Goal: Information Seeking & Learning: Understand process/instructions

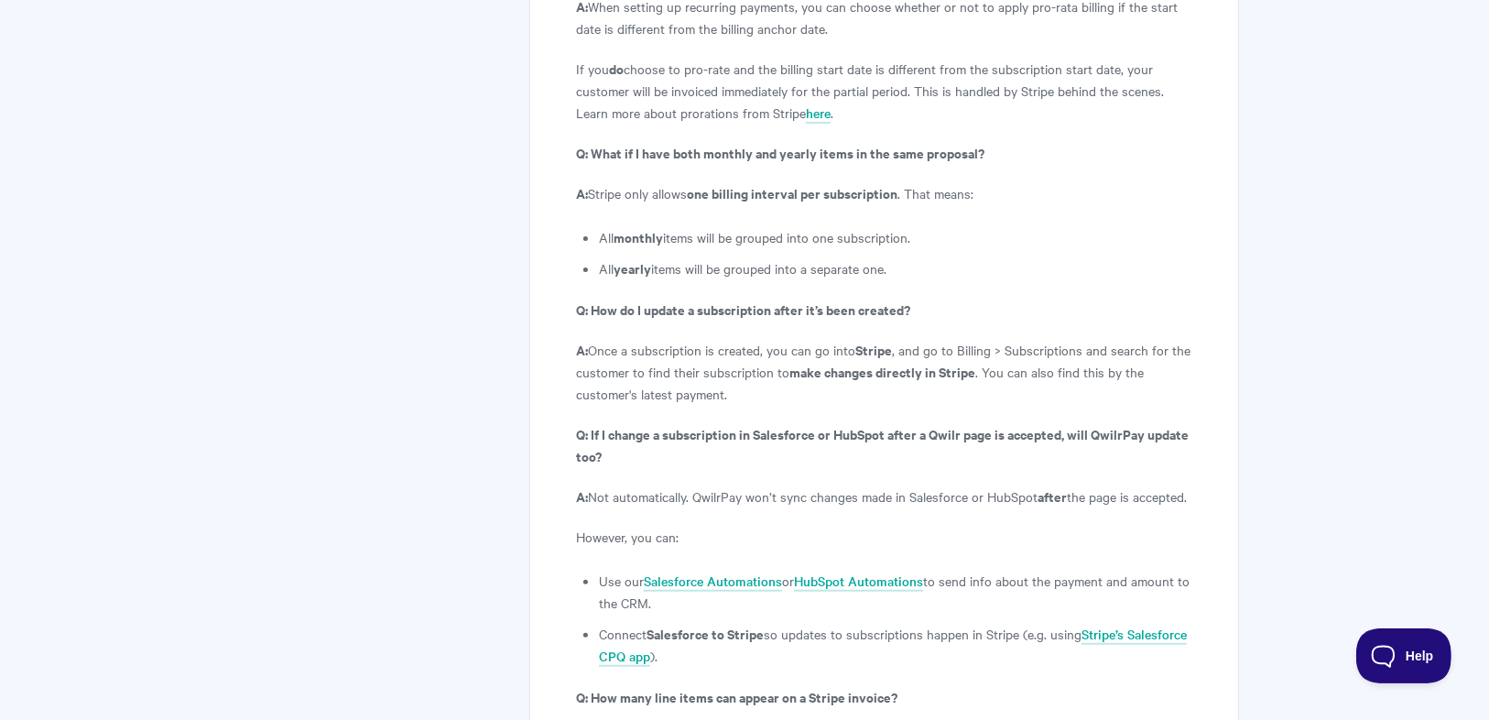
scroll to position [6453, 0]
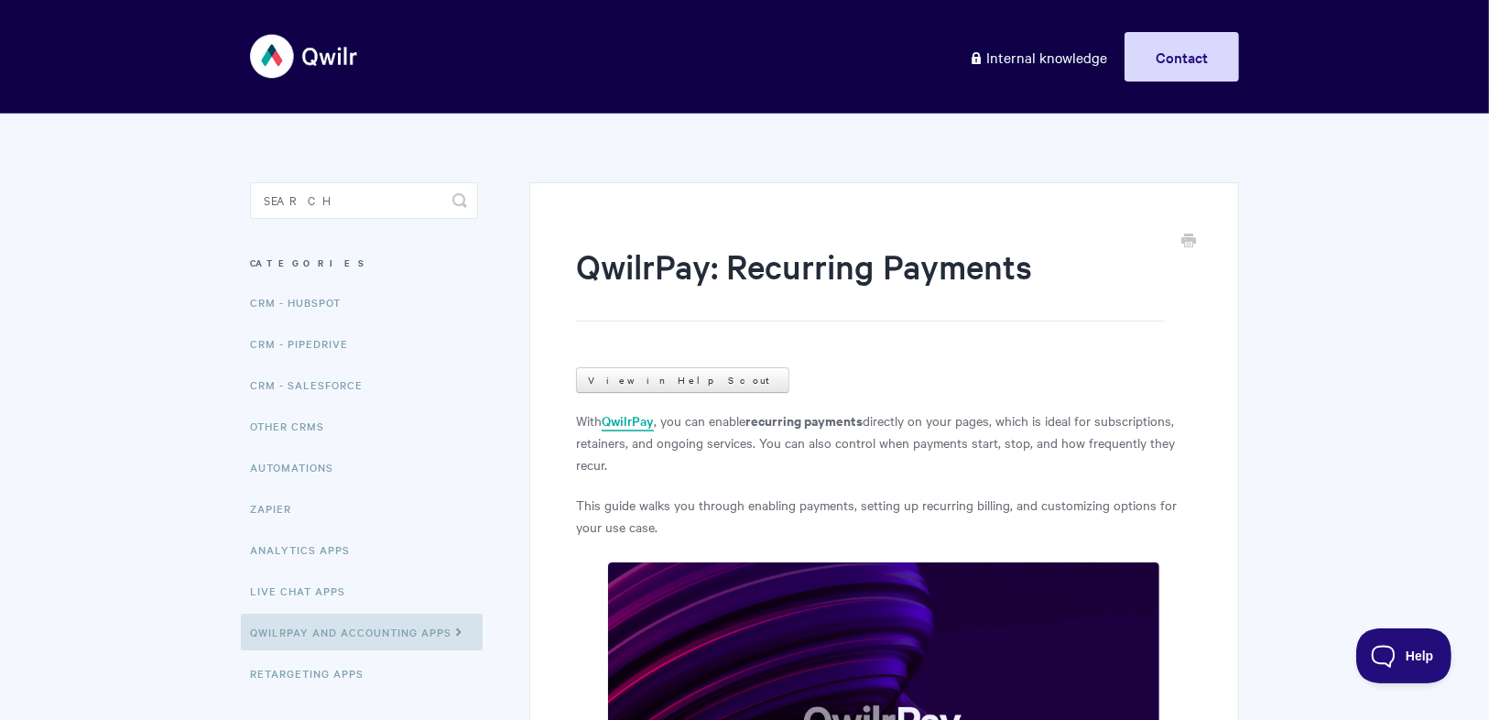
click at [611, 420] on link "QwilrPay" at bounding box center [628, 421] width 52 height 20
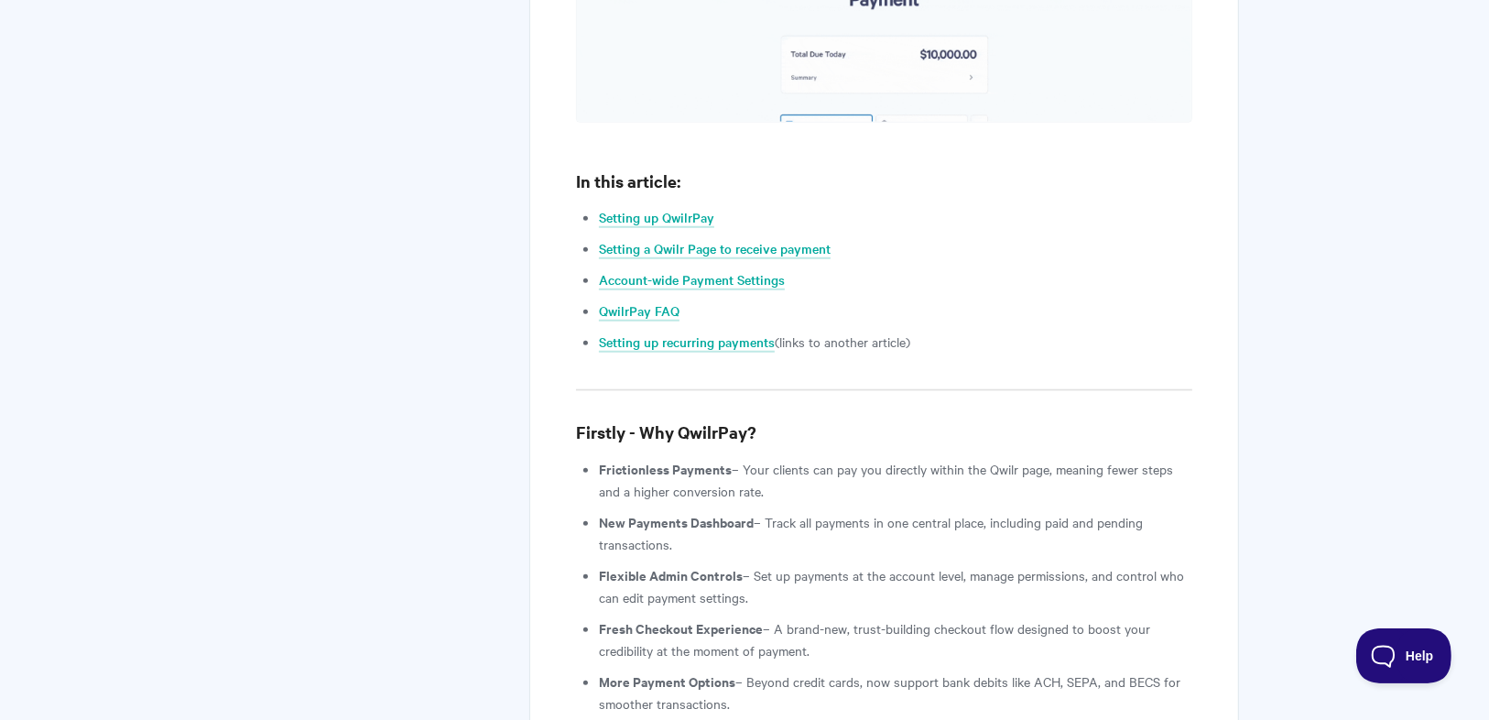
scroll to position [1539, 0]
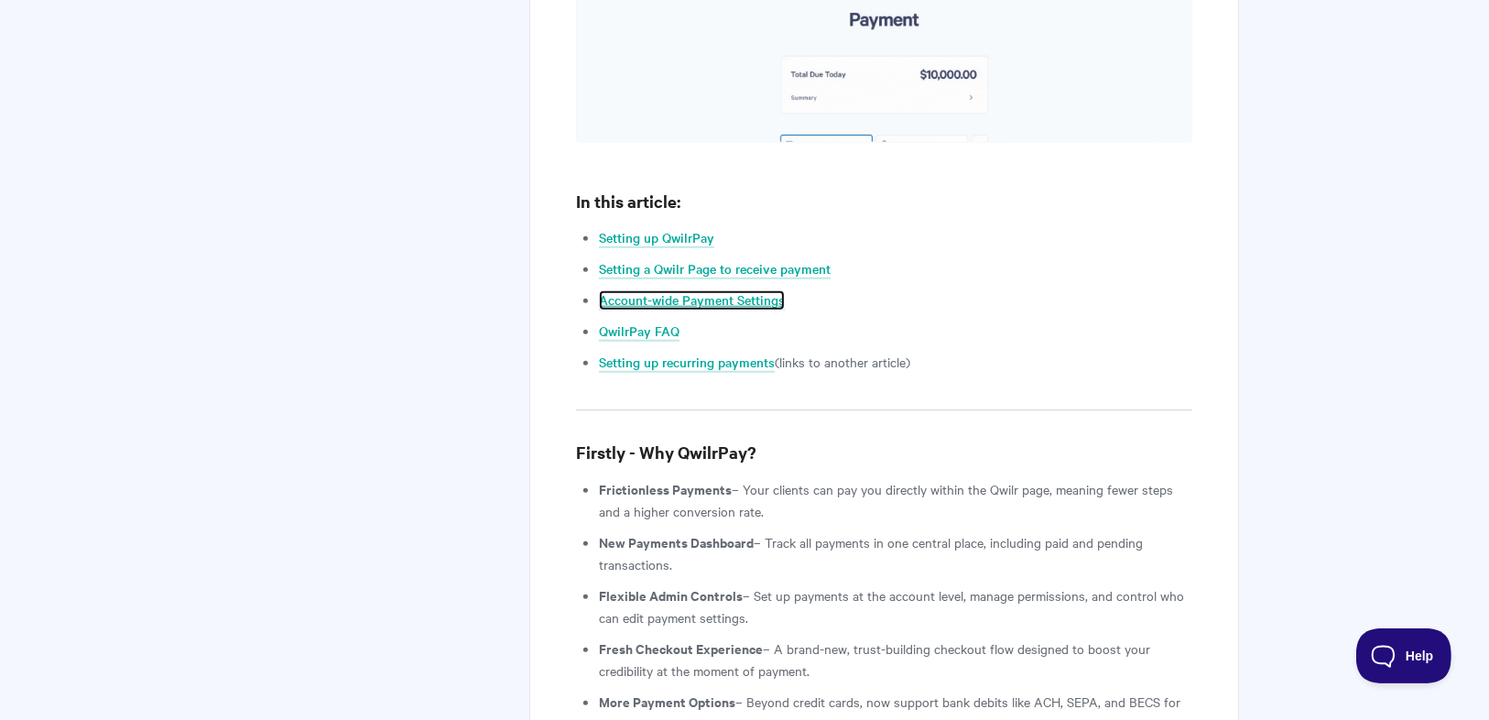
click at [698, 290] on link "Account-wide Payment Settings" at bounding box center [692, 300] width 186 height 20
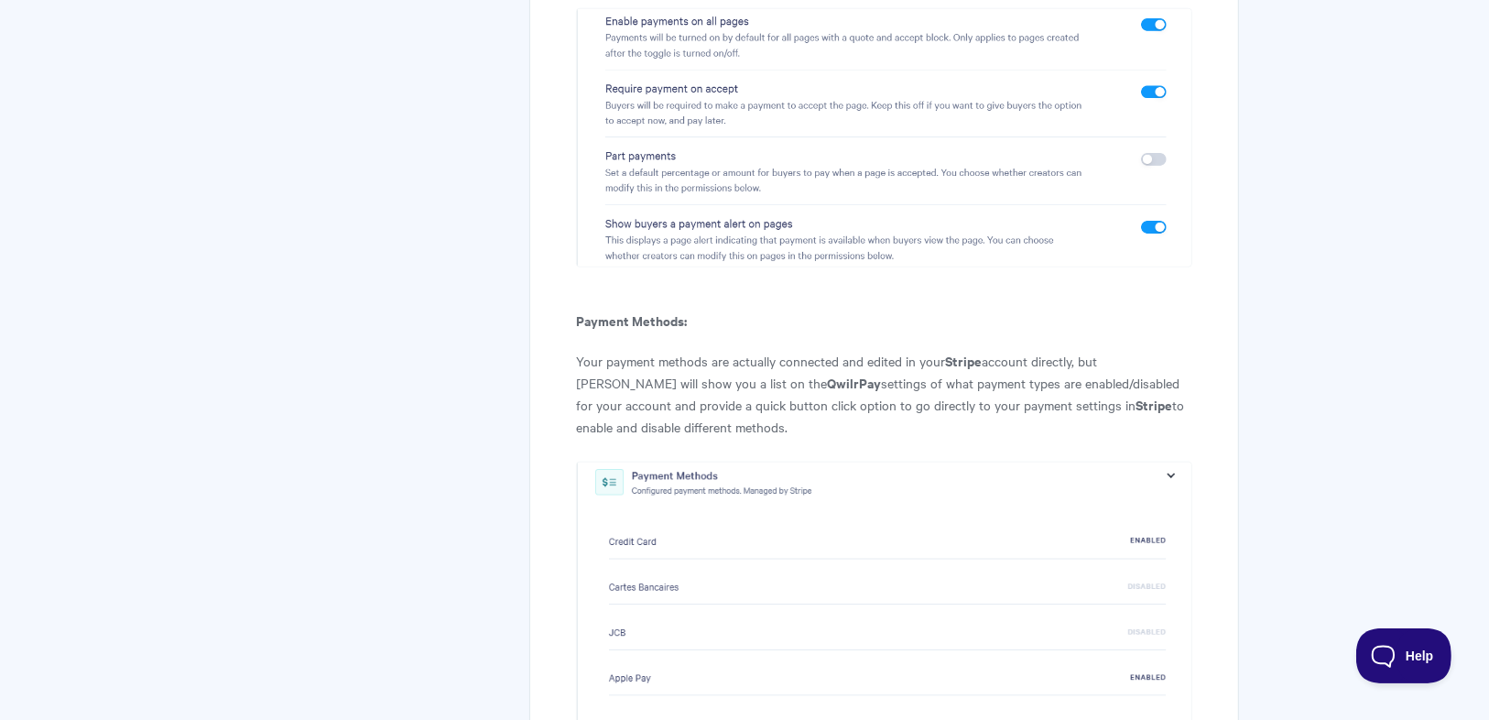
scroll to position [8383, 0]
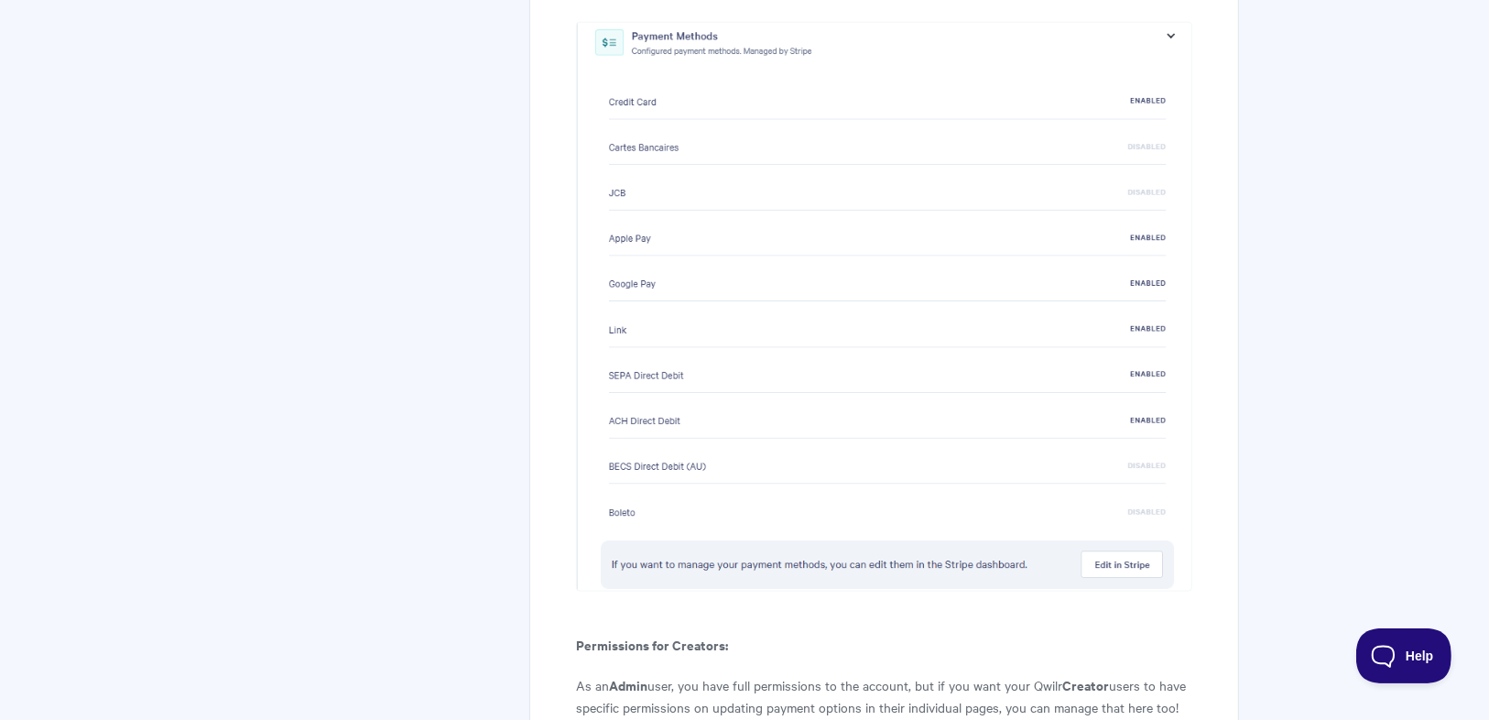
click at [1125, 336] on img at bounding box center [884, 307] width 616 height 570
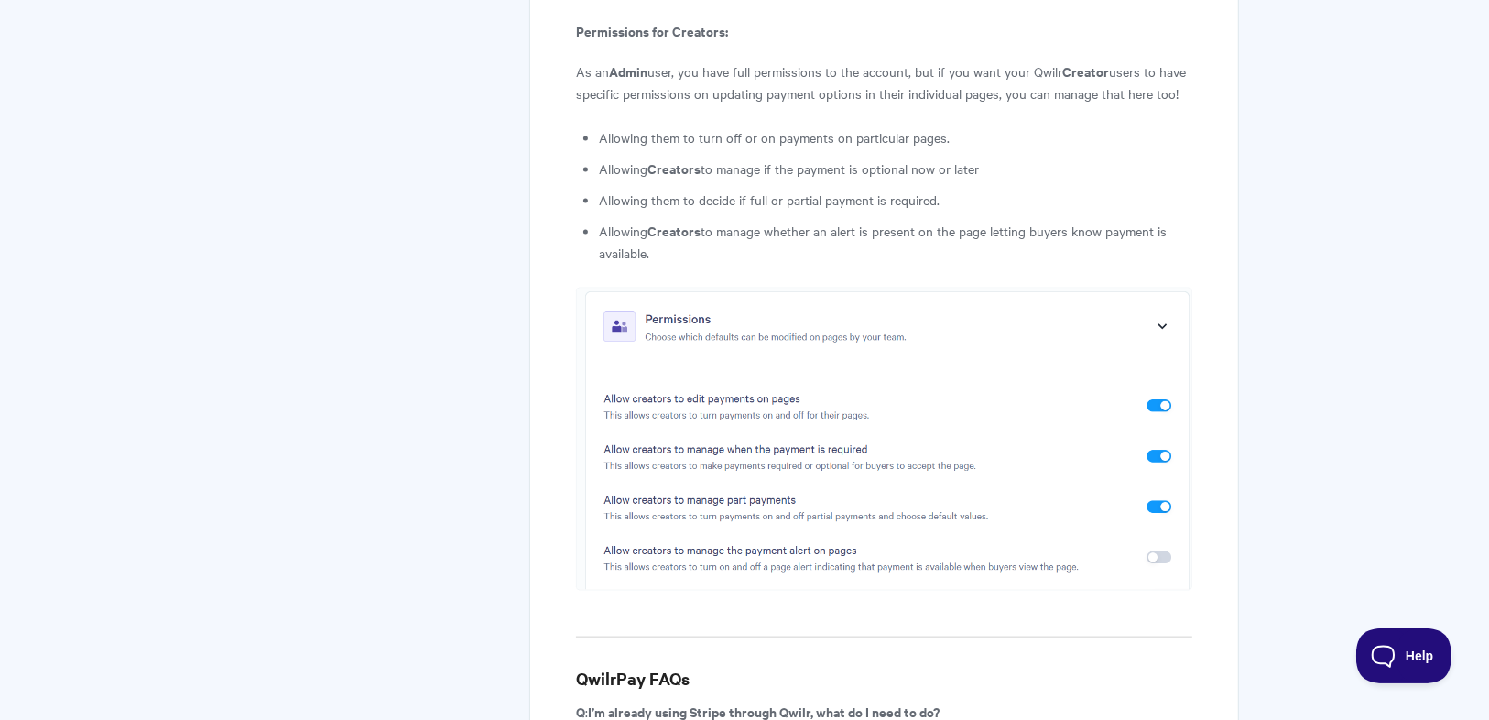
scroll to position [8998, 0]
